Goal: Task Accomplishment & Management: Manage account settings

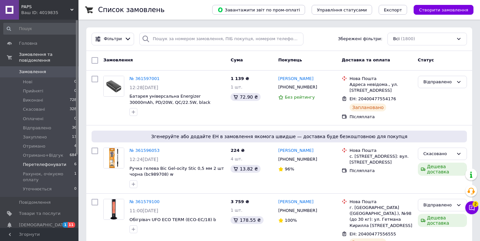
click at [44, 162] on span "Перетелефонувати" at bounding box center [44, 165] width 43 height 6
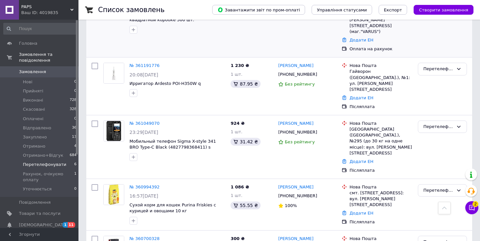
scroll to position [180, 0]
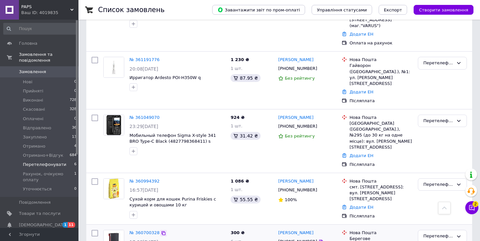
click at [161, 231] on icon at bounding box center [163, 233] width 5 height 5
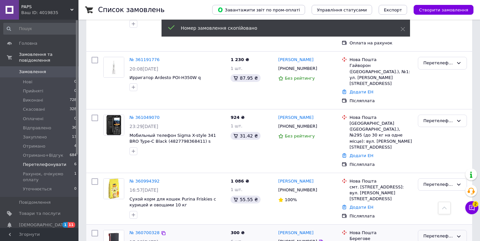
click at [426, 230] on div "Перетелефонувати" at bounding box center [442, 236] width 49 height 13
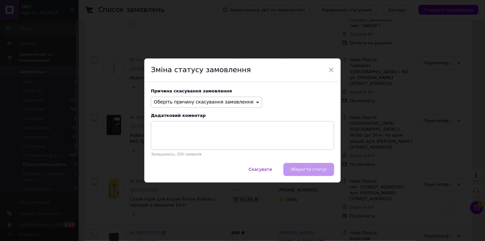
click at [198, 104] on span "Оберіть причину скасування замовлення" at bounding box center [204, 101] width 100 height 5
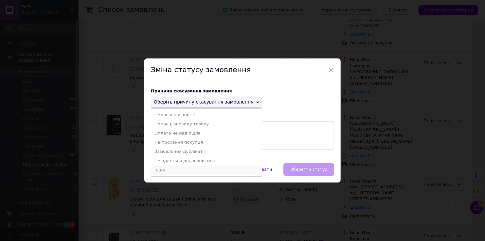
click at [171, 171] on li "Інше" at bounding box center [206, 170] width 111 height 9
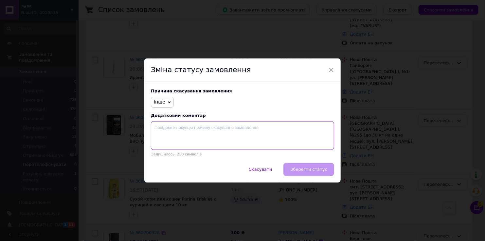
click at [184, 135] on textarea at bounding box center [242, 135] width 183 height 29
type textarea "Немає потрібної кількості. Гарного вам дня!"
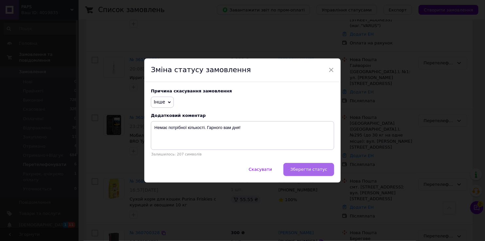
click at [303, 171] on span "Зберегти статус" at bounding box center [308, 169] width 37 height 5
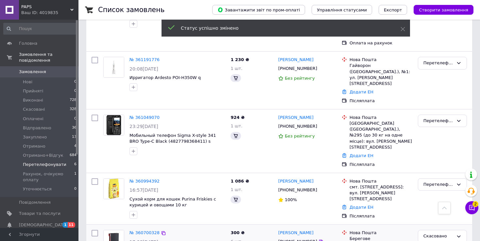
scroll to position [180, 0]
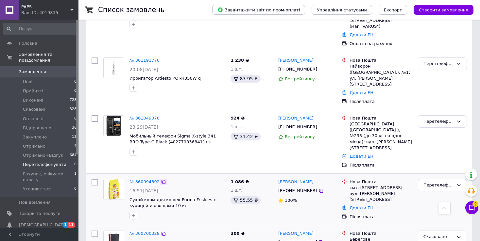
click at [161, 180] on icon at bounding box center [163, 182] width 5 height 5
click at [423, 182] on div "Перетелефонувати" at bounding box center [438, 185] width 30 height 7
click at [426, 217] on li "Скасовано" at bounding box center [442, 223] width 48 height 12
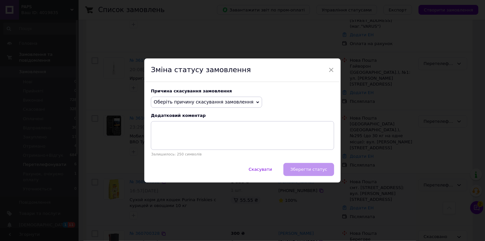
click at [174, 104] on span "Оберіть причину скасування замовлення" at bounding box center [204, 101] width 100 height 5
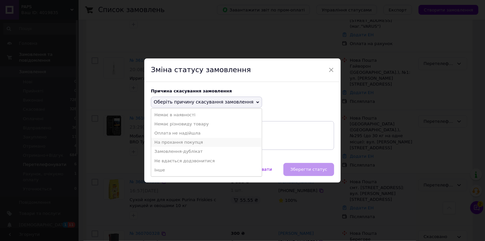
click at [173, 144] on li "На прохання покупця" at bounding box center [206, 142] width 111 height 9
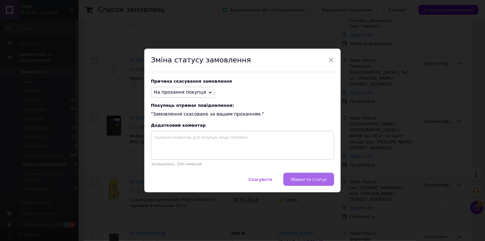
click at [305, 181] on span "Зберегти статус" at bounding box center [308, 179] width 37 height 5
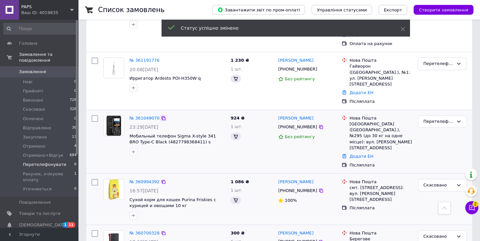
click at [161, 116] on icon at bounding box center [163, 118] width 5 height 5
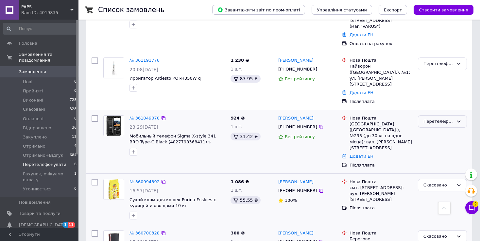
click at [430, 118] on div "Перетелефонувати" at bounding box center [438, 121] width 30 height 7
click at [428, 153] on li "Скасовано" at bounding box center [442, 159] width 48 height 12
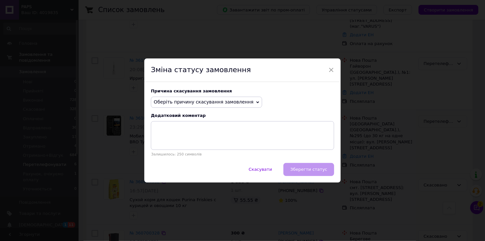
click at [185, 104] on span "Оберіть причину скасування замовлення" at bounding box center [204, 101] width 100 height 5
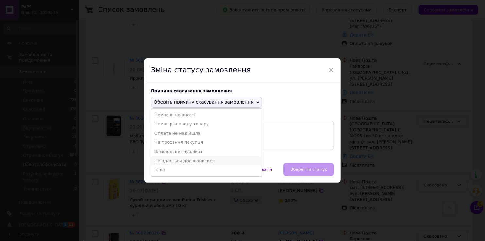
click at [172, 161] on li "Не вдається додзвонитися" at bounding box center [206, 161] width 111 height 9
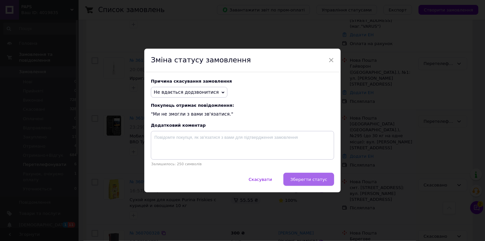
click at [295, 177] on button "Зберегти статус" at bounding box center [308, 179] width 51 height 13
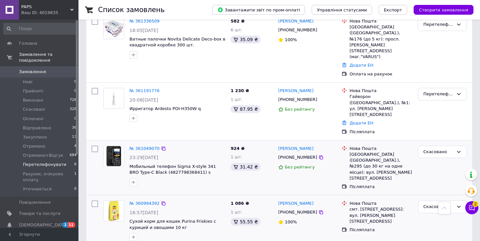
scroll to position [113, 0]
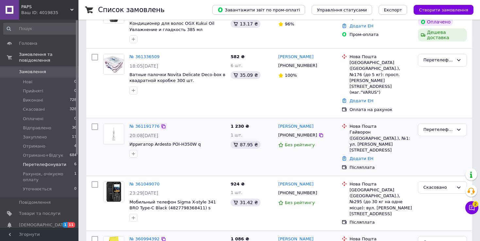
click at [161, 124] on icon at bounding box center [163, 126] width 5 height 5
click at [430, 127] on div "Перетелефонувати" at bounding box center [438, 130] width 30 height 7
click at [429, 162] on li "Скасовано" at bounding box center [442, 168] width 48 height 12
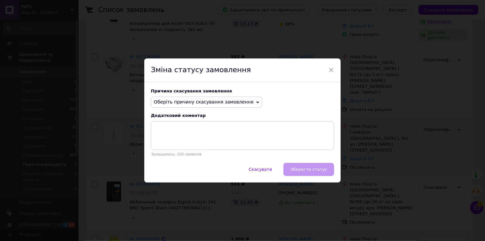
click at [181, 103] on span "Оберіть причину скасування замовлення" at bounding box center [204, 101] width 100 height 5
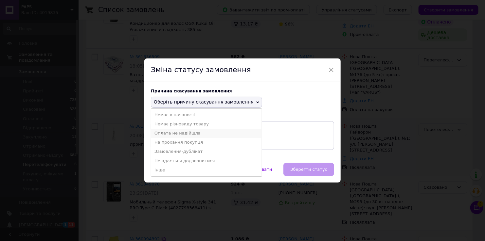
click at [173, 134] on li "Оплата не надійшла" at bounding box center [206, 133] width 111 height 9
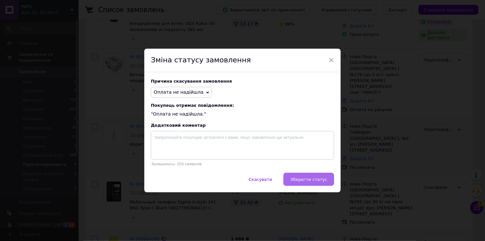
click at [297, 178] on span "Зберегти статус" at bounding box center [308, 179] width 37 height 5
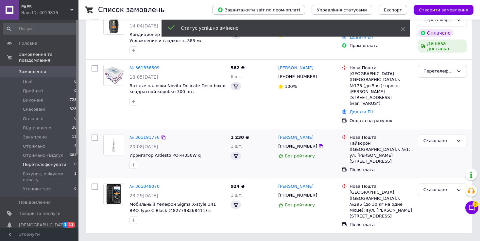
scroll to position [76, 0]
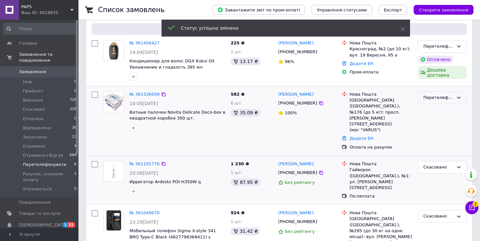
click at [434, 98] on div "Перетелефонувати" at bounding box center [438, 97] width 30 height 7
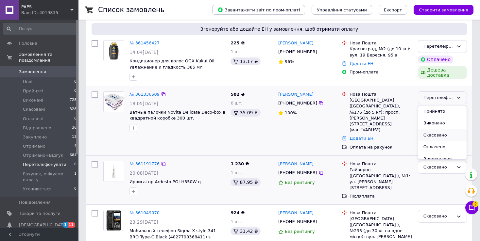
click at [435, 135] on li "Скасовано" at bounding box center [442, 135] width 48 height 12
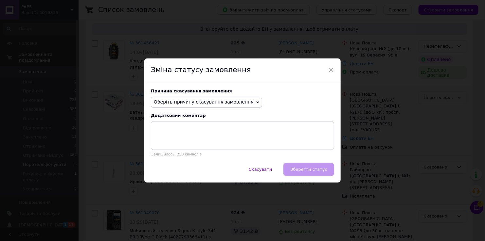
click at [188, 101] on span "Оберіть причину скасування замовлення" at bounding box center [204, 101] width 100 height 5
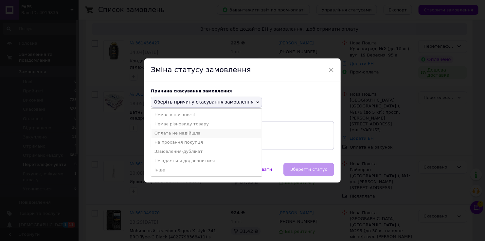
click at [166, 134] on li "Оплата не надійшла" at bounding box center [206, 133] width 111 height 9
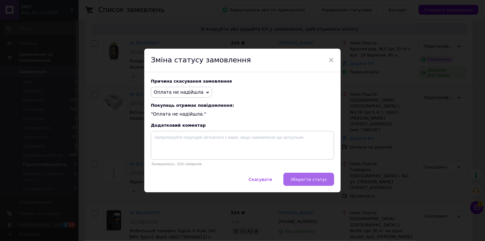
click at [307, 177] on button "Зберегти статус" at bounding box center [308, 179] width 51 height 13
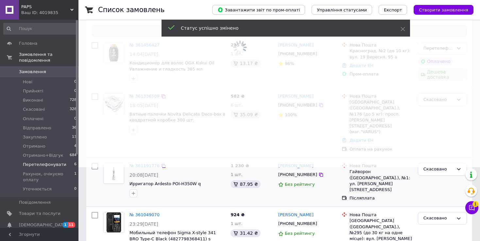
scroll to position [43, 0]
